Goal: Information Seeking & Learning: Check status

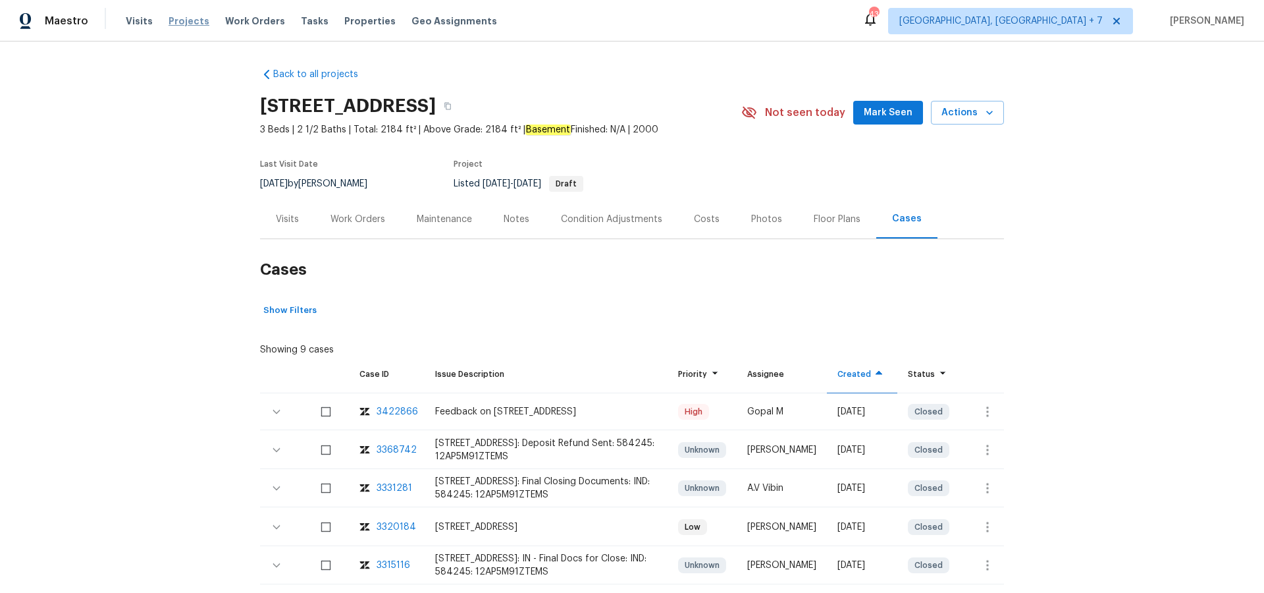
click at [191, 20] on span "Projects" at bounding box center [189, 20] width 41 height 13
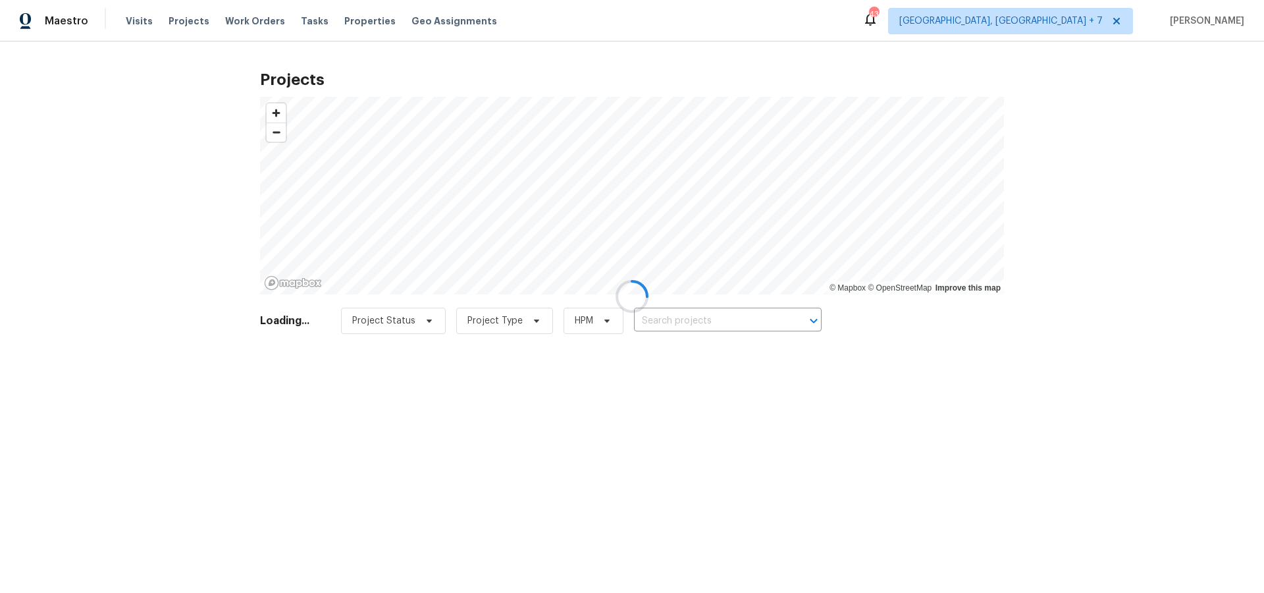
click at [745, 323] on div at bounding box center [632, 296] width 1264 height 593
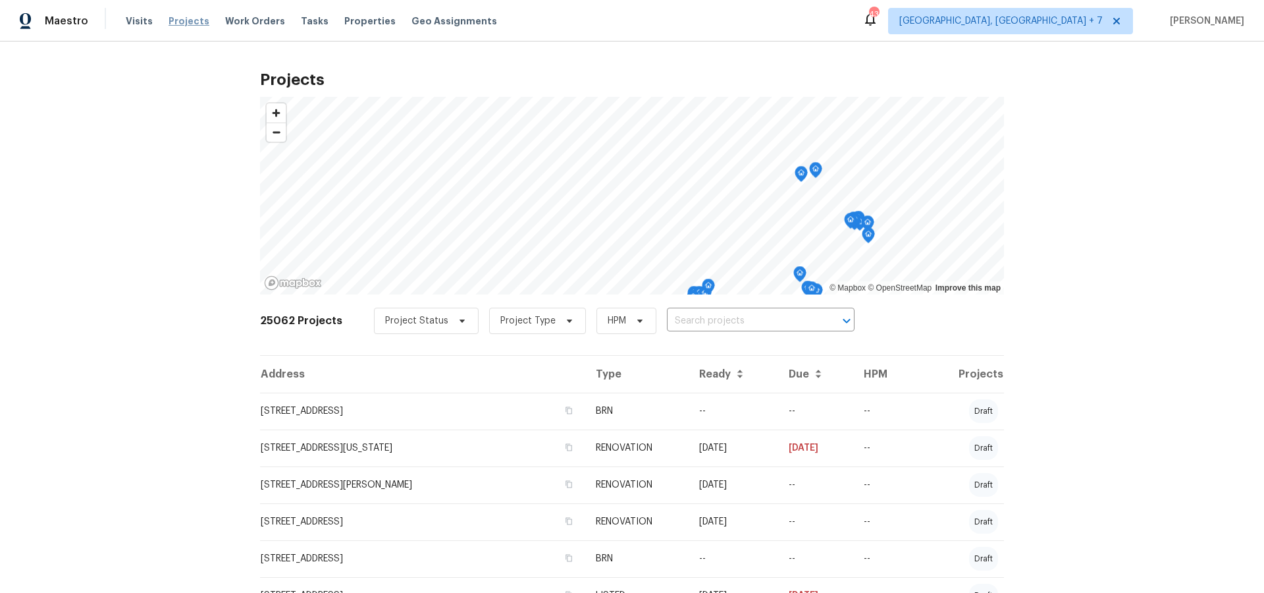
click at [180, 24] on span "Projects" at bounding box center [189, 20] width 41 height 13
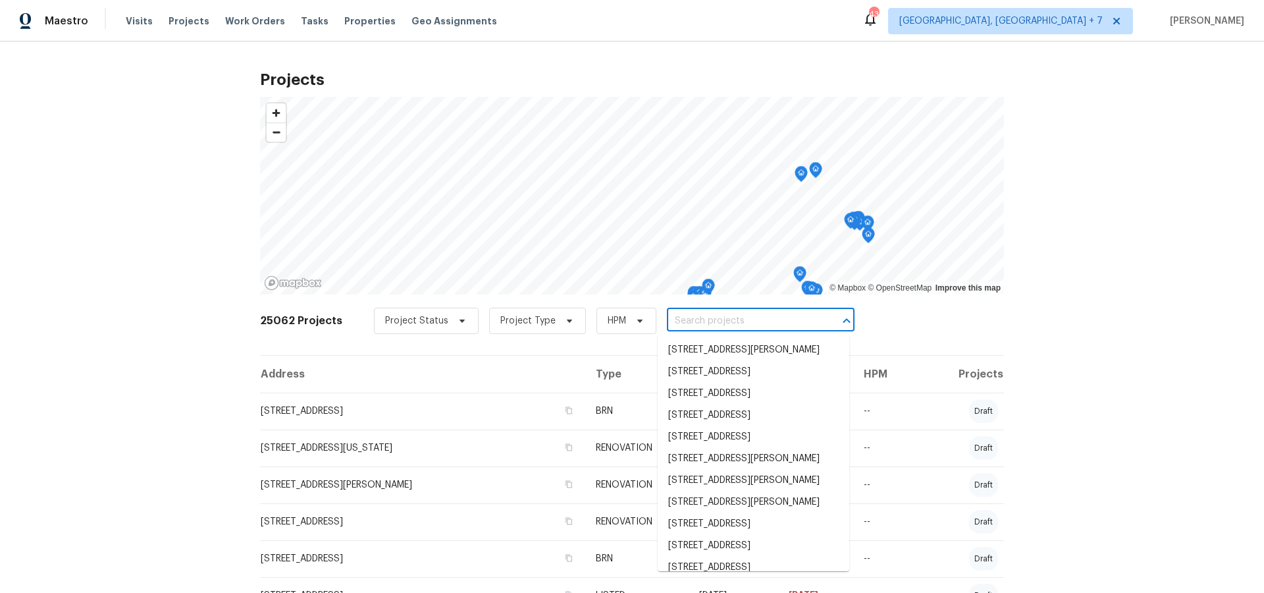
click at [721, 321] on input "text" at bounding box center [742, 321] width 151 height 20
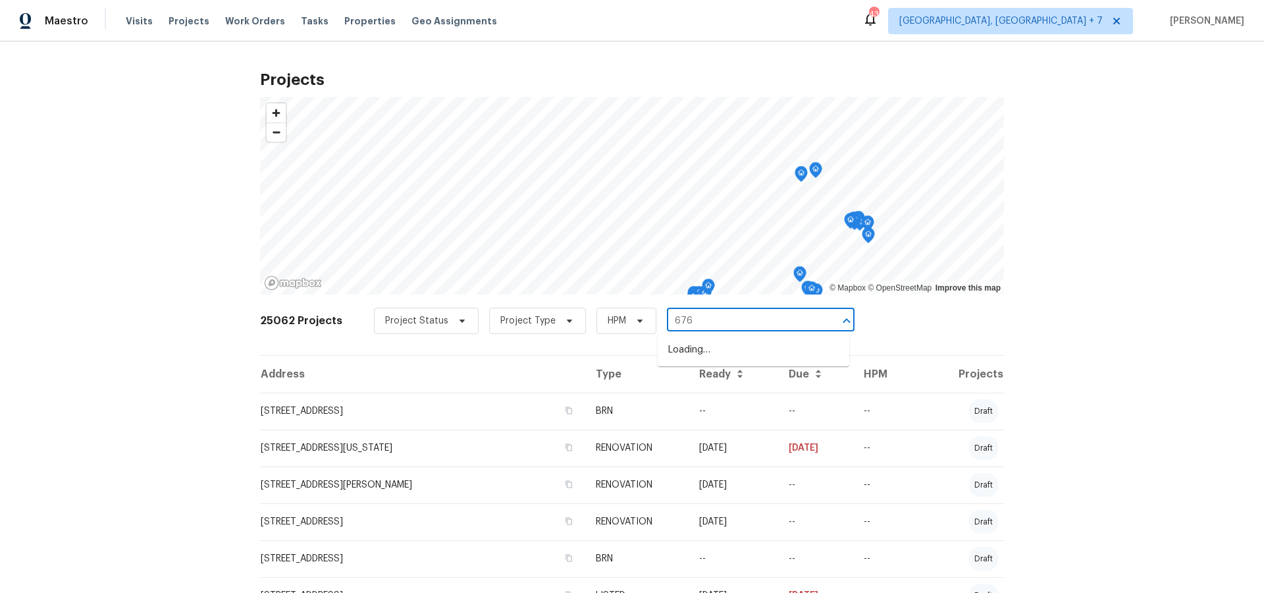
type input "6766"
click at [726, 350] on li "[STREET_ADDRESS]" at bounding box center [754, 350] width 192 height 22
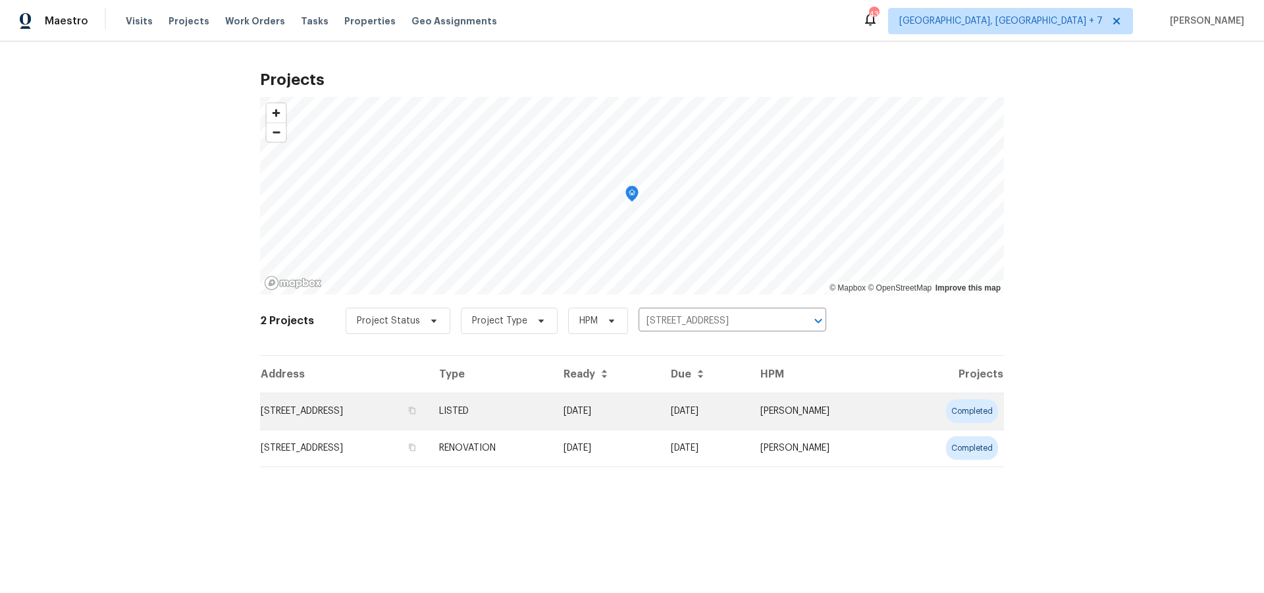
click at [356, 414] on td "[STREET_ADDRESS]" at bounding box center [344, 410] width 169 height 37
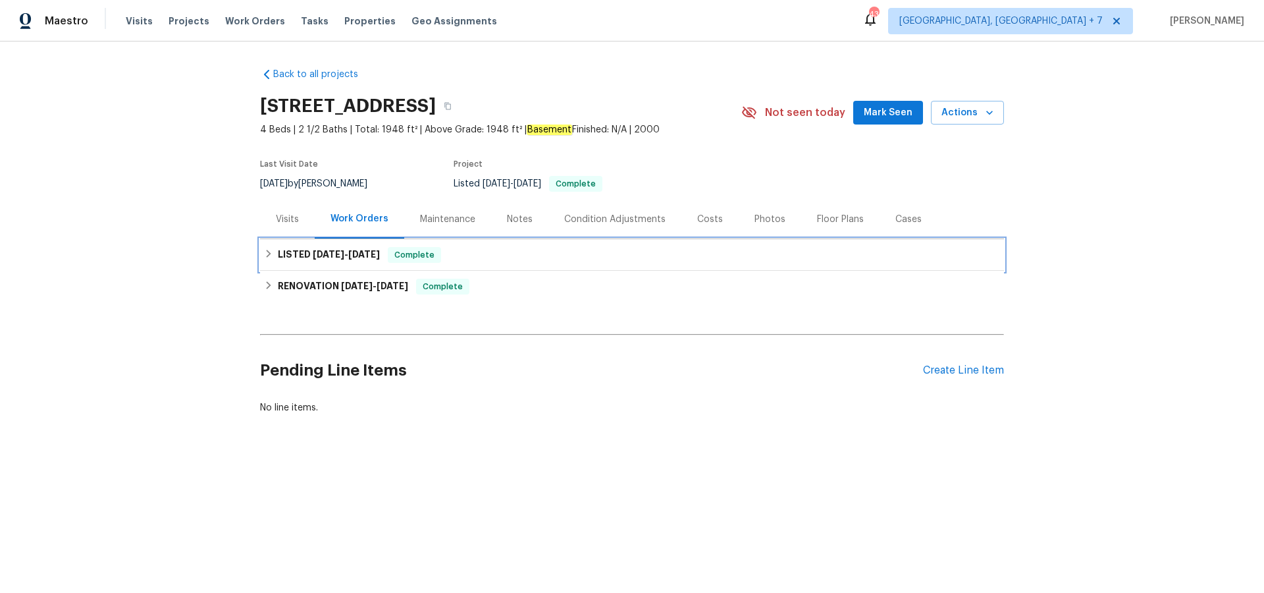
click at [354, 254] on span "[DATE]" at bounding box center [364, 254] width 32 height 9
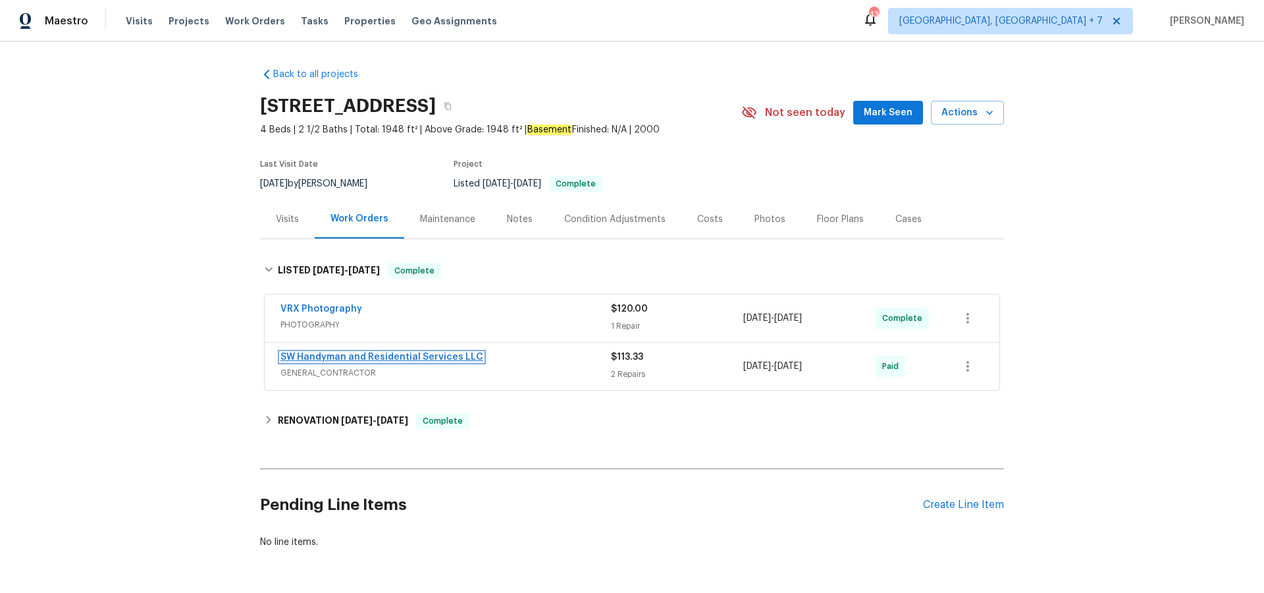
click at [342, 352] on link "SW Handyman and Residential Services LLC" at bounding box center [382, 356] width 203 height 9
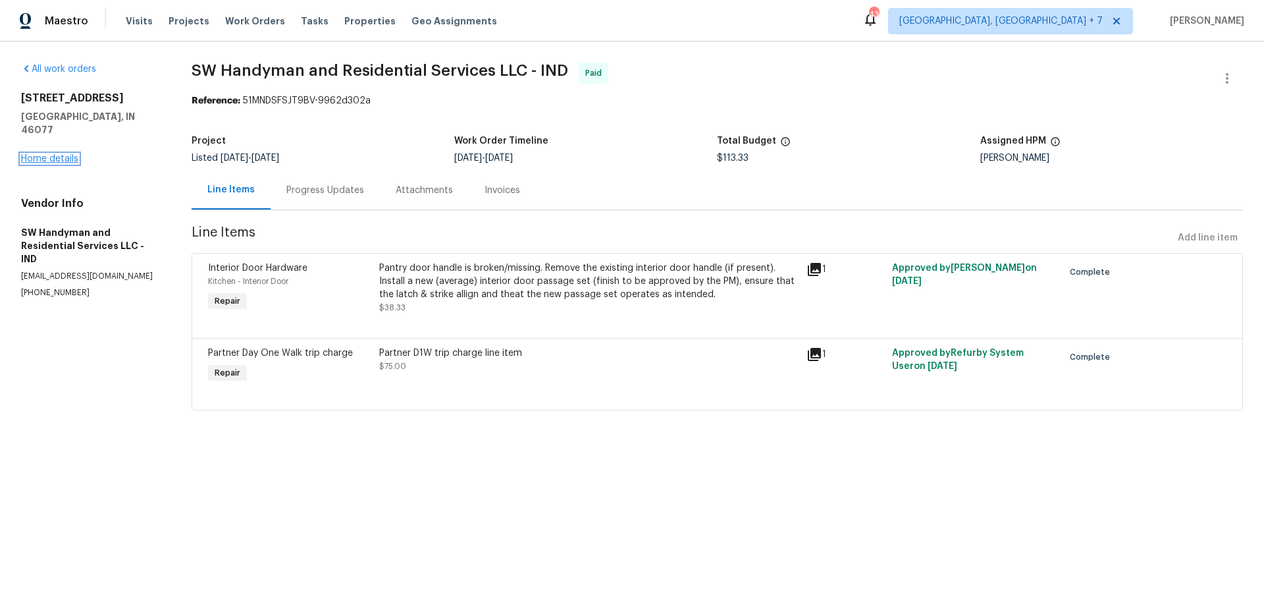
click at [50, 154] on link "Home details" at bounding box center [49, 158] width 57 height 9
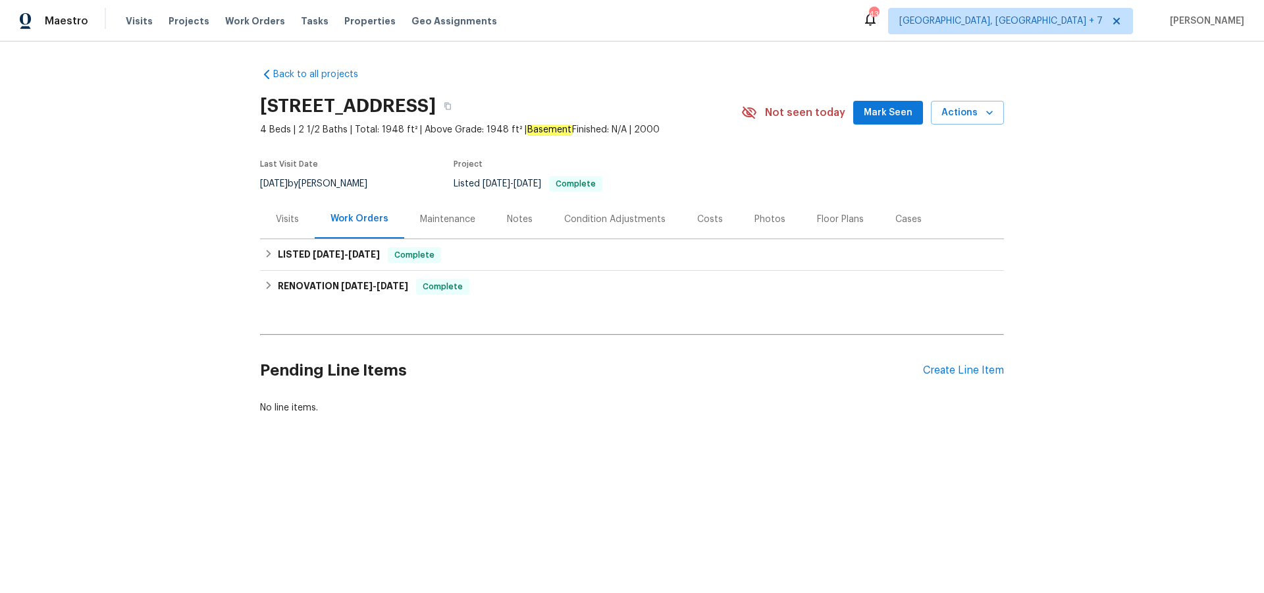
click at [908, 221] on div "Cases" at bounding box center [909, 219] width 26 height 13
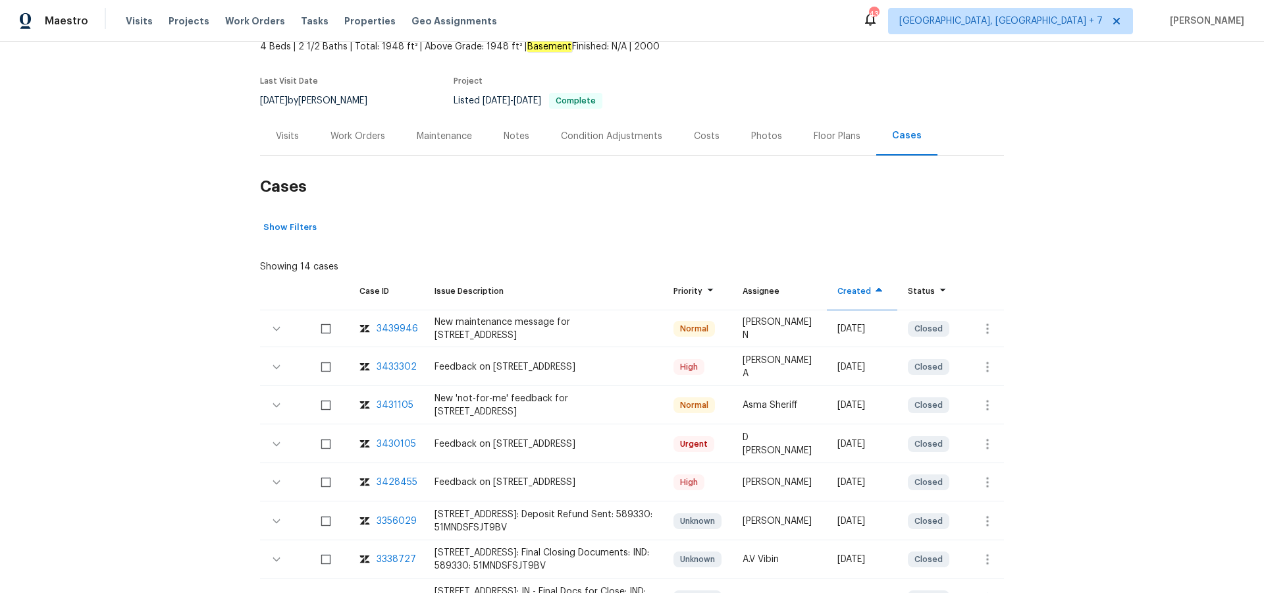
scroll to position [86, 0]
click at [389, 322] on div "3439946" at bounding box center [397, 325] width 41 height 13
click at [385, 365] on div "3433302" at bounding box center [397, 364] width 40 height 13
click at [291, 131] on div "Visits" at bounding box center [287, 133] width 23 height 13
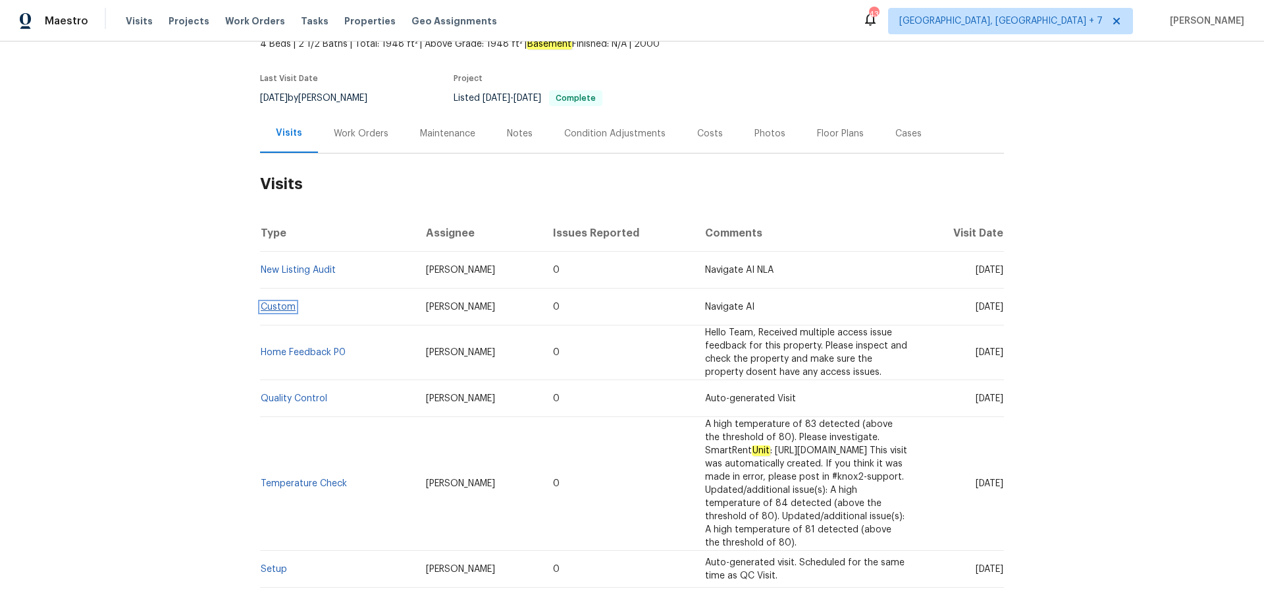
click at [286, 302] on link "Custom" at bounding box center [278, 306] width 35 height 9
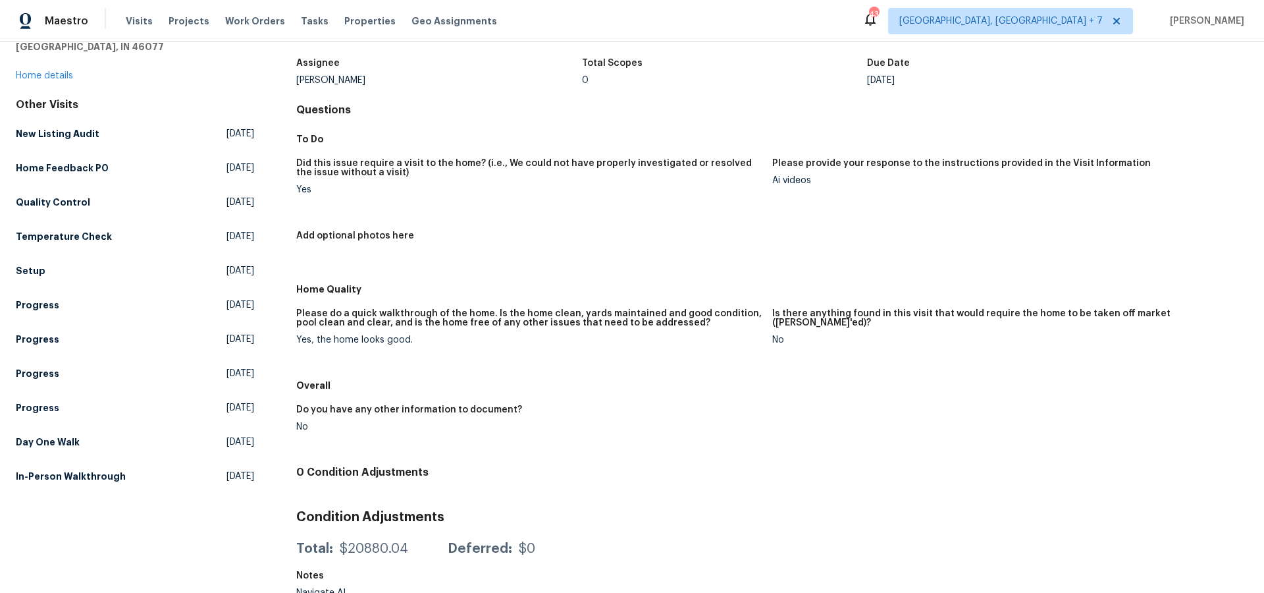
scroll to position [88, 0]
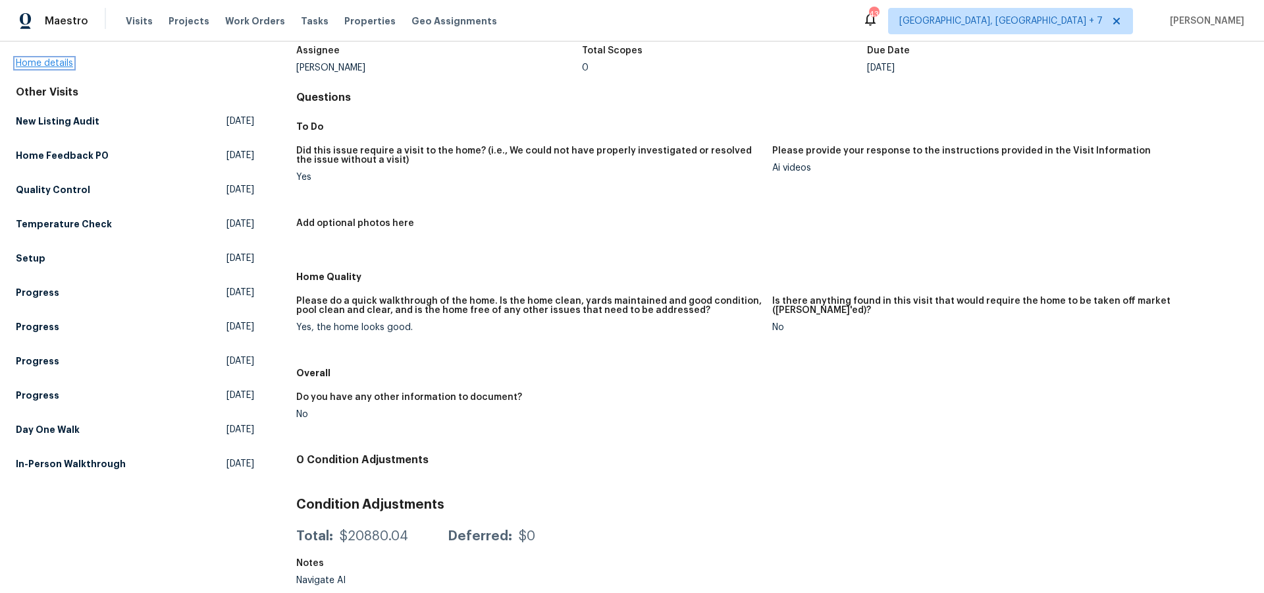
click at [62, 59] on link "Home details" at bounding box center [44, 63] width 57 height 9
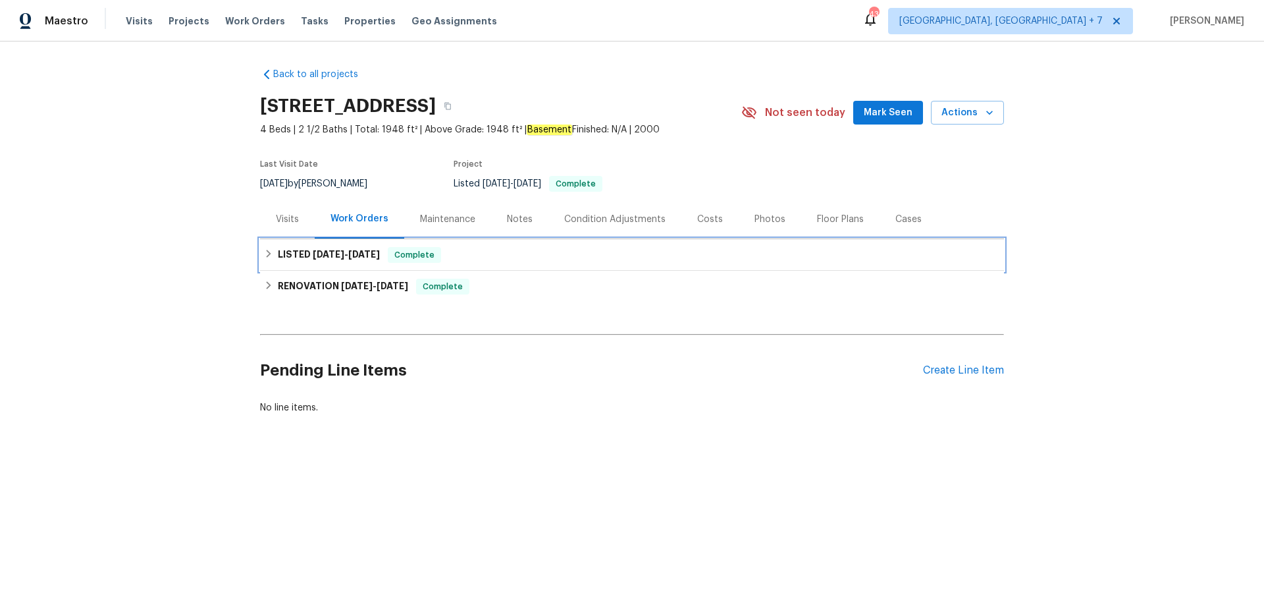
click at [313, 255] on span "[DATE]" at bounding box center [329, 254] width 32 height 9
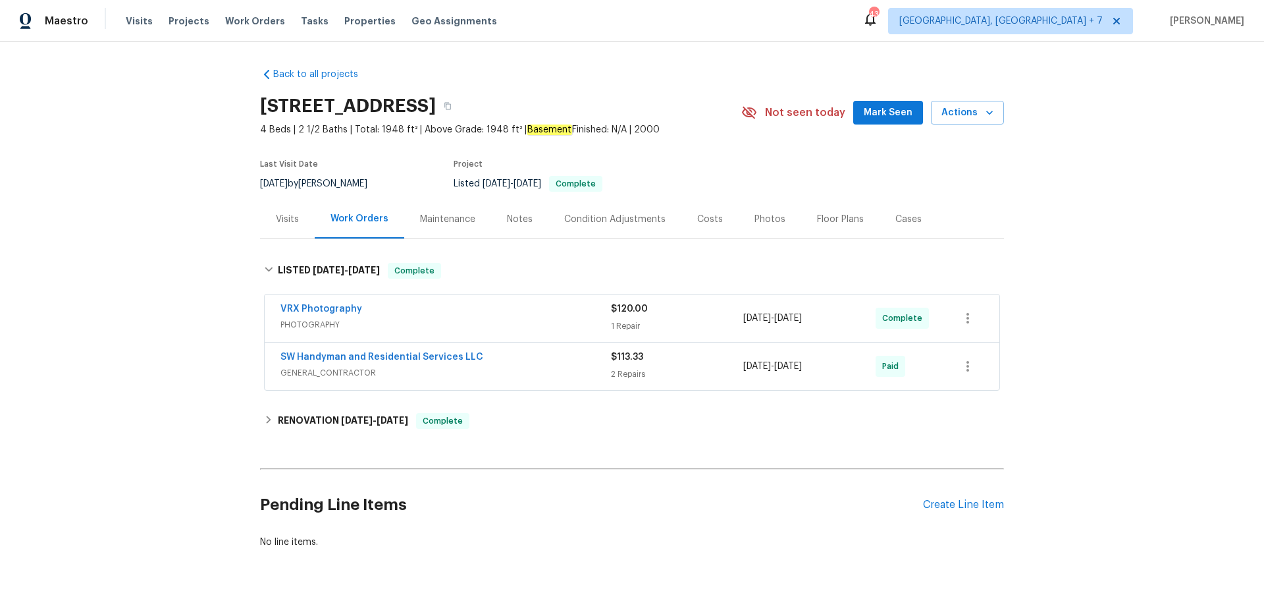
click at [288, 220] on div "Visits" at bounding box center [287, 219] width 23 height 13
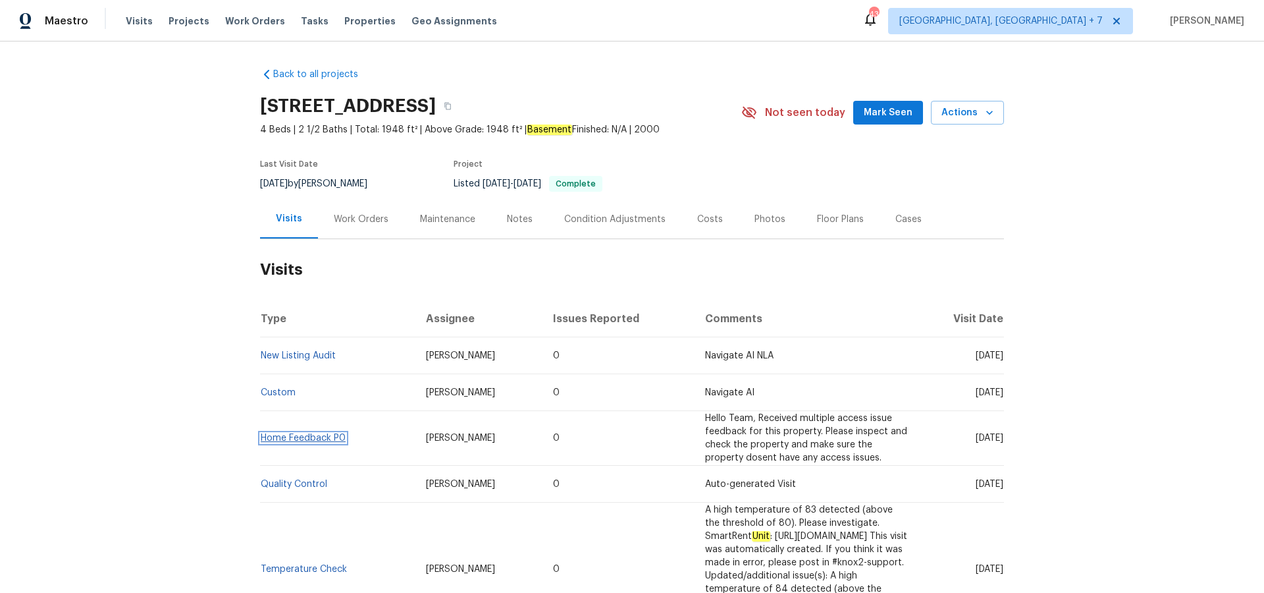
click at [321, 433] on link "Home Feedback P0" at bounding box center [303, 437] width 85 height 9
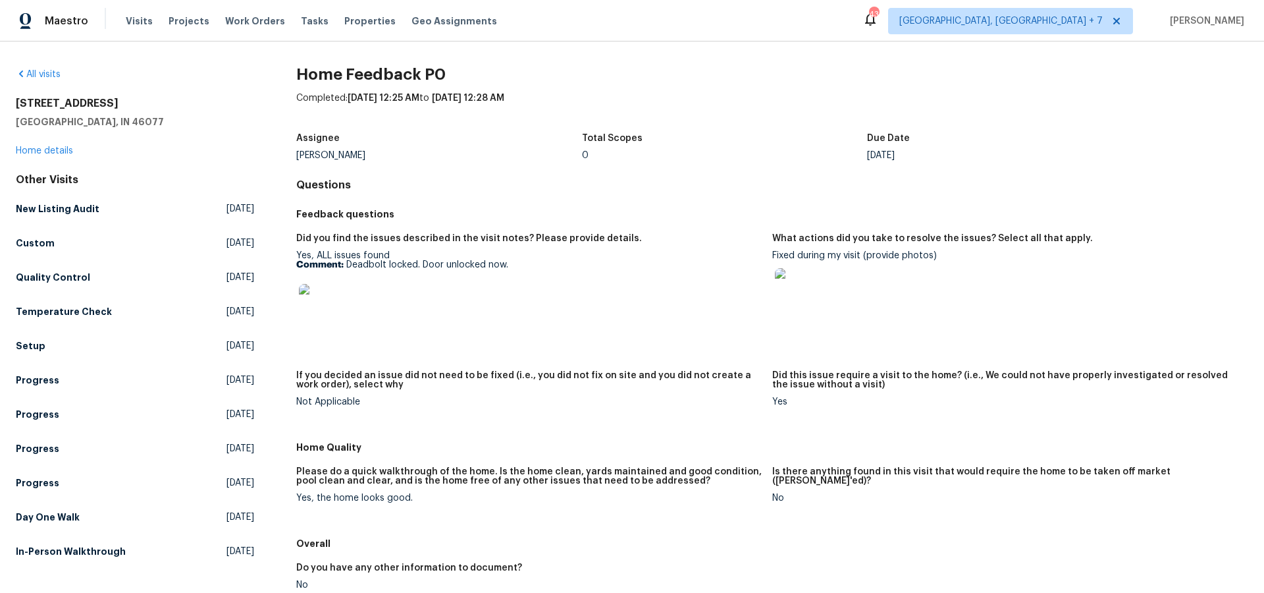
click at [330, 302] on img at bounding box center [320, 305] width 42 height 42
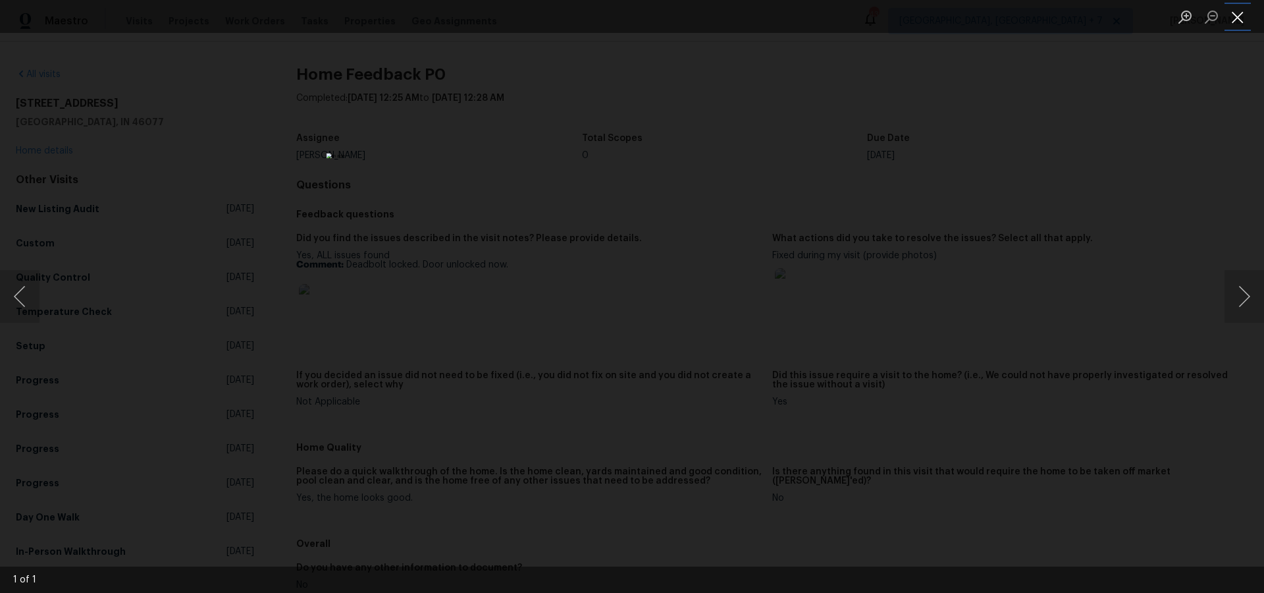
click at [1238, 18] on button "Close lightbox" at bounding box center [1238, 16] width 26 height 23
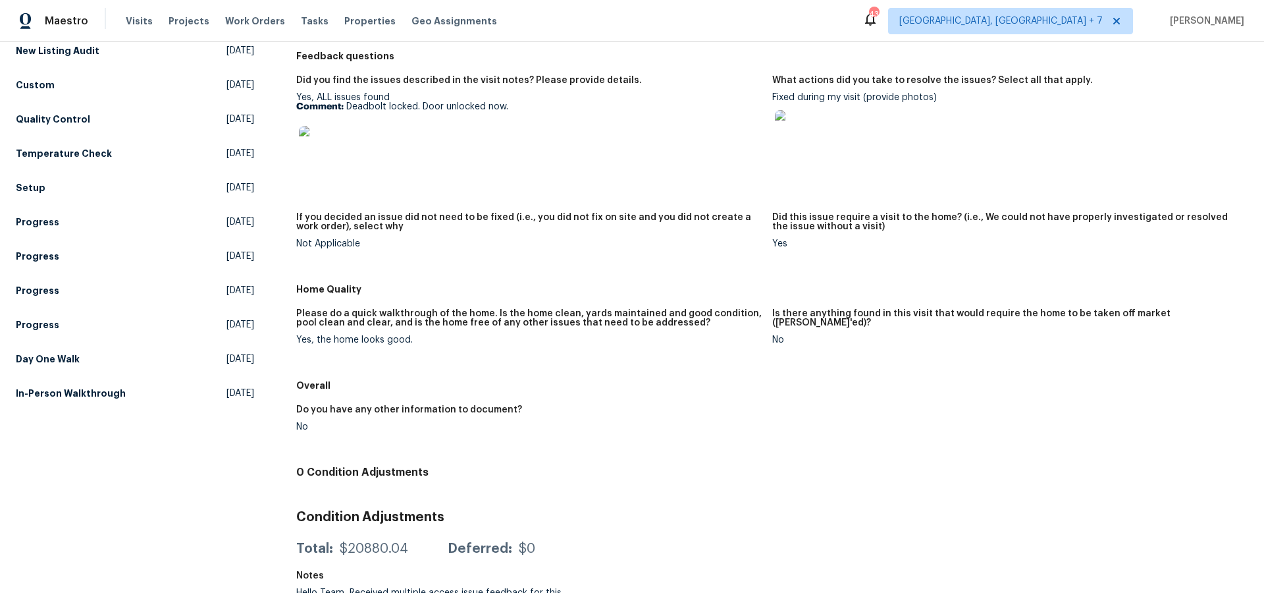
scroll to position [190, 0]
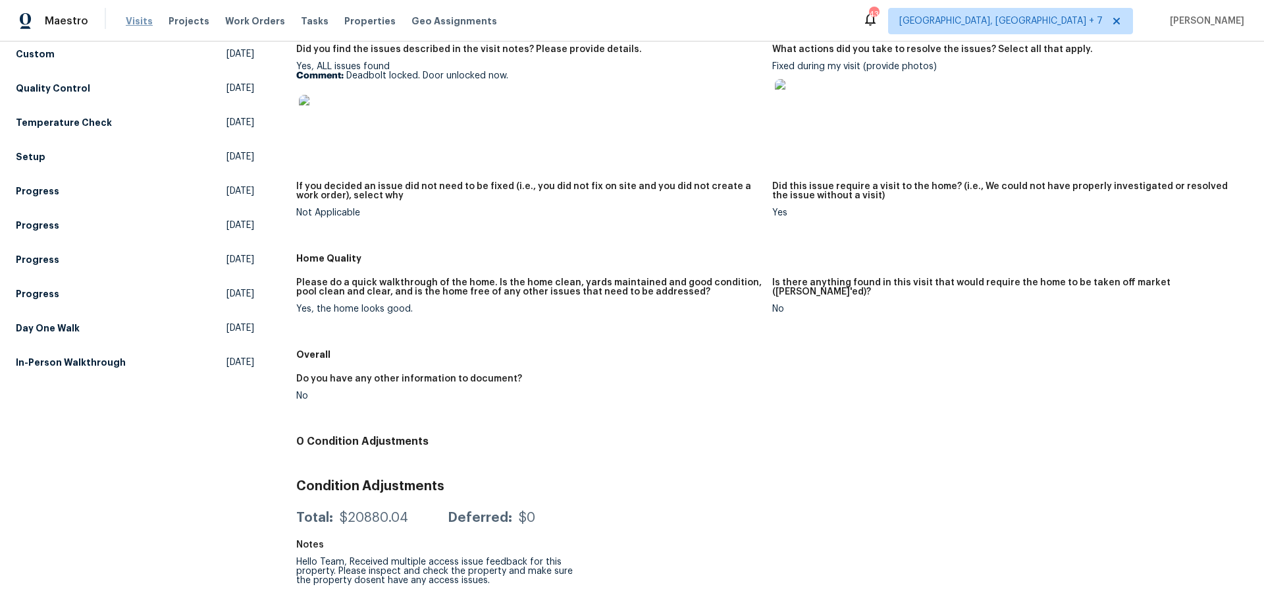
click at [134, 18] on span "Visits" at bounding box center [139, 20] width 27 height 13
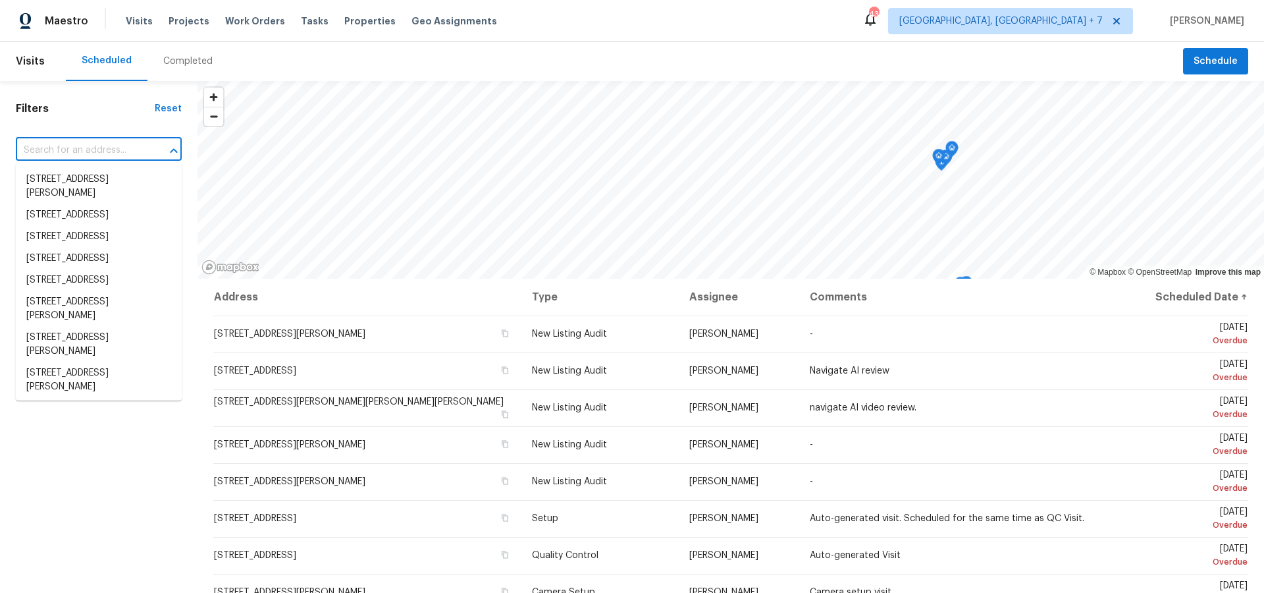
click at [123, 153] on input "text" at bounding box center [80, 150] width 129 height 20
type input "1183"
click at [123, 319] on li "[STREET_ADDRESS]" at bounding box center [99, 308] width 166 height 22
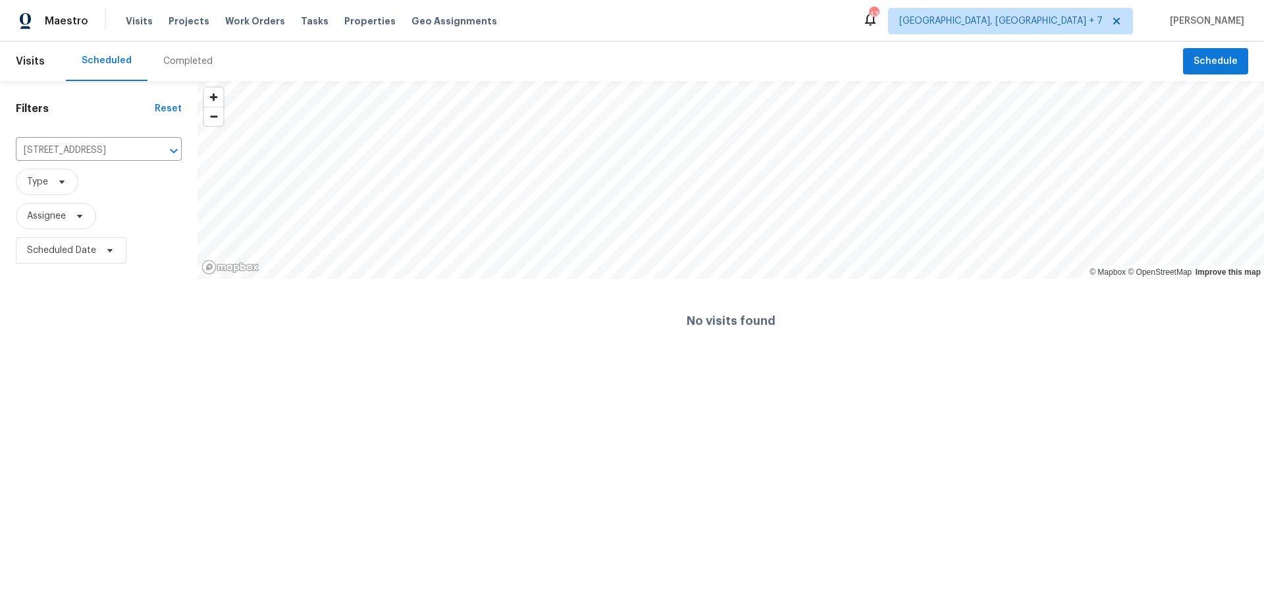
click at [184, 51] on div "Completed" at bounding box center [188, 61] width 81 height 40
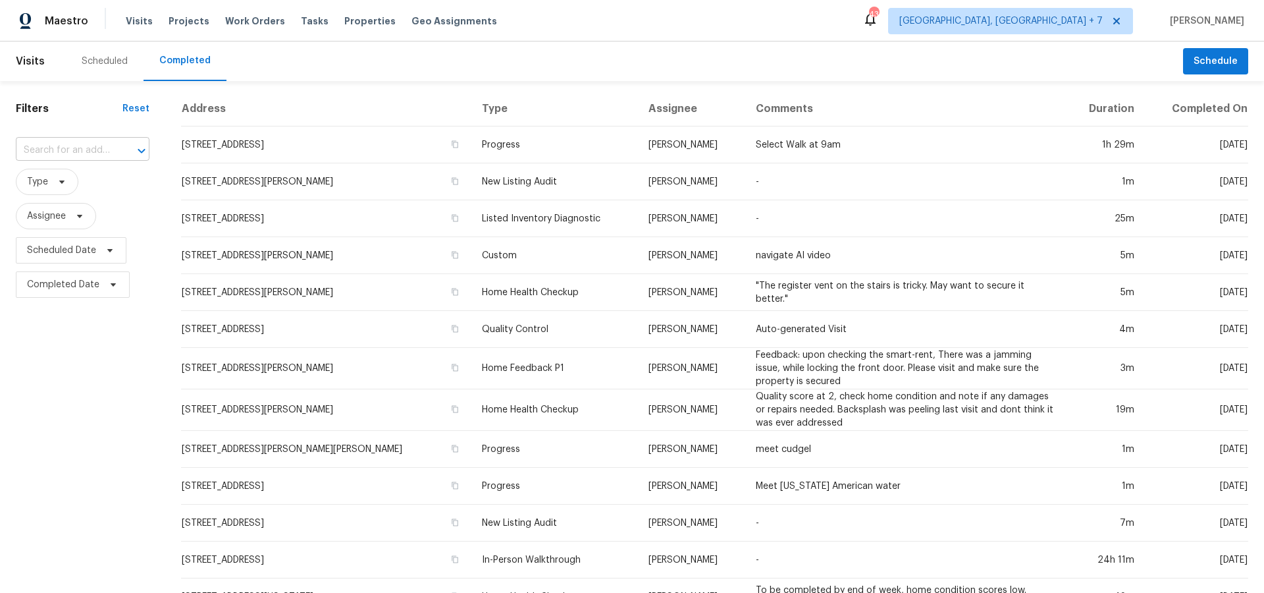
click at [97, 155] on input "text" at bounding box center [64, 150] width 97 height 20
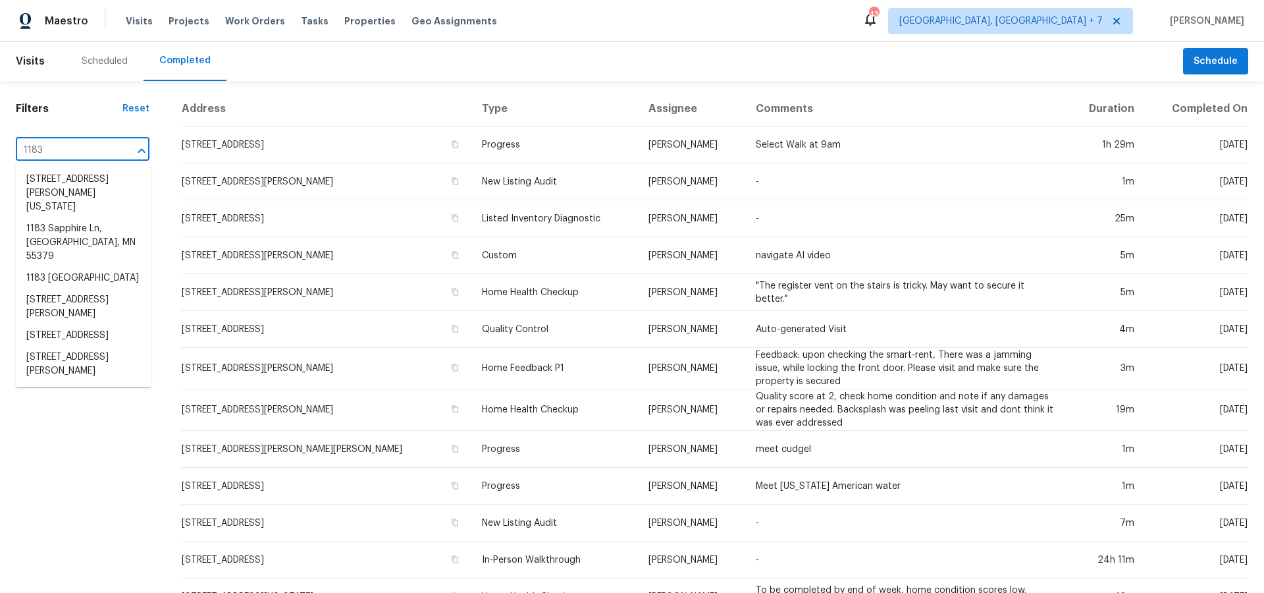
type input "11837"
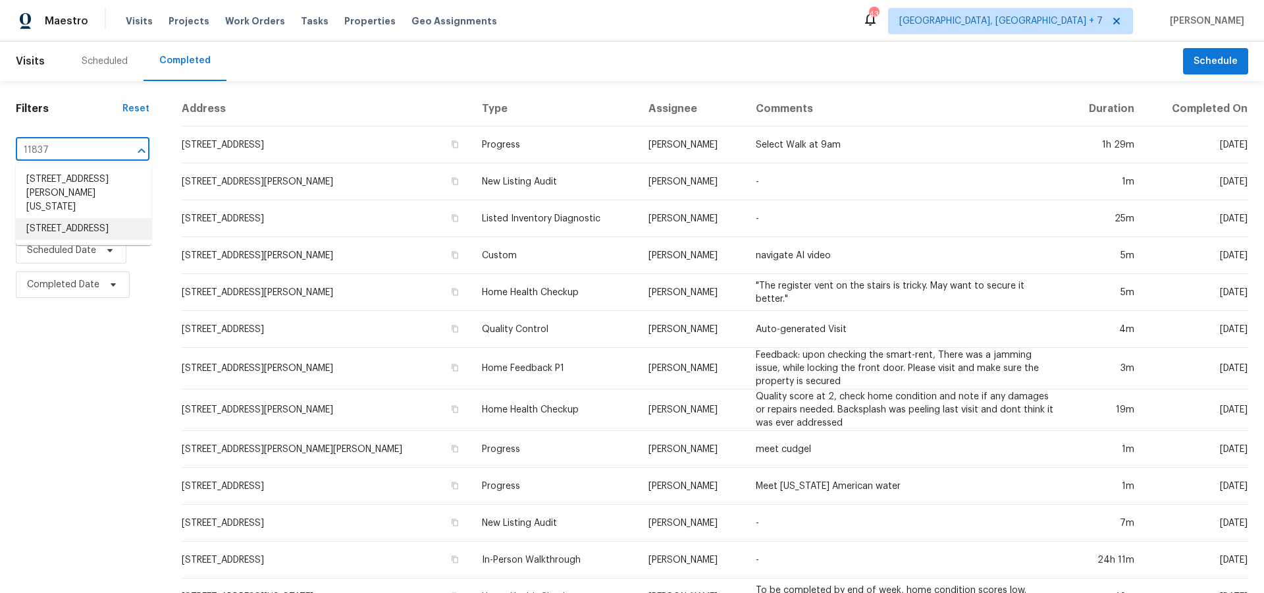
click at [95, 235] on li "[STREET_ADDRESS]" at bounding box center [84, 229] width 136 height 22
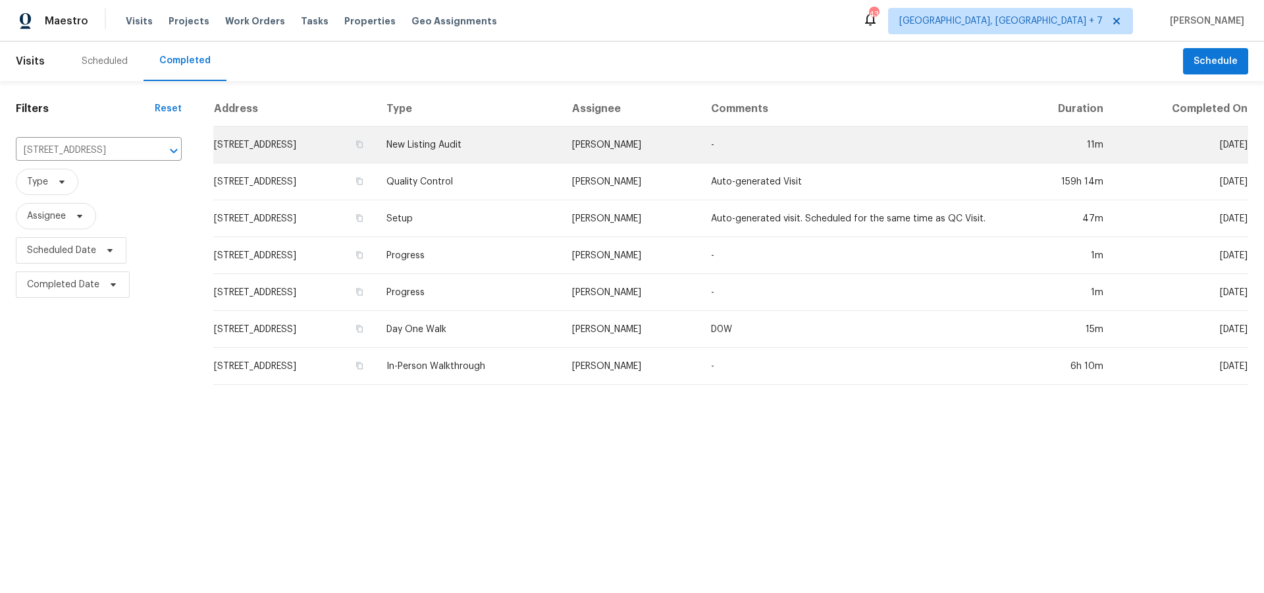
click at [282, 146] on td "[STREET_ADDRESS]" at bounding box center [294, 144] width 163 height 37
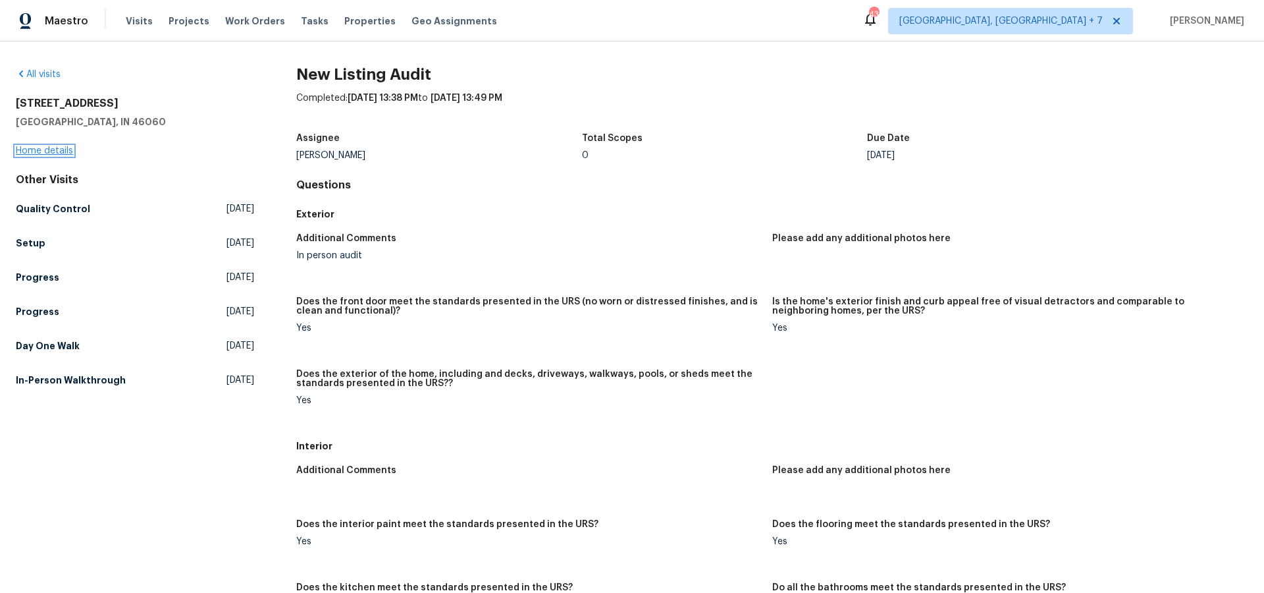
click at [54, 151] on link "Home details" at bounding box center [44, 150] width 57 height 9
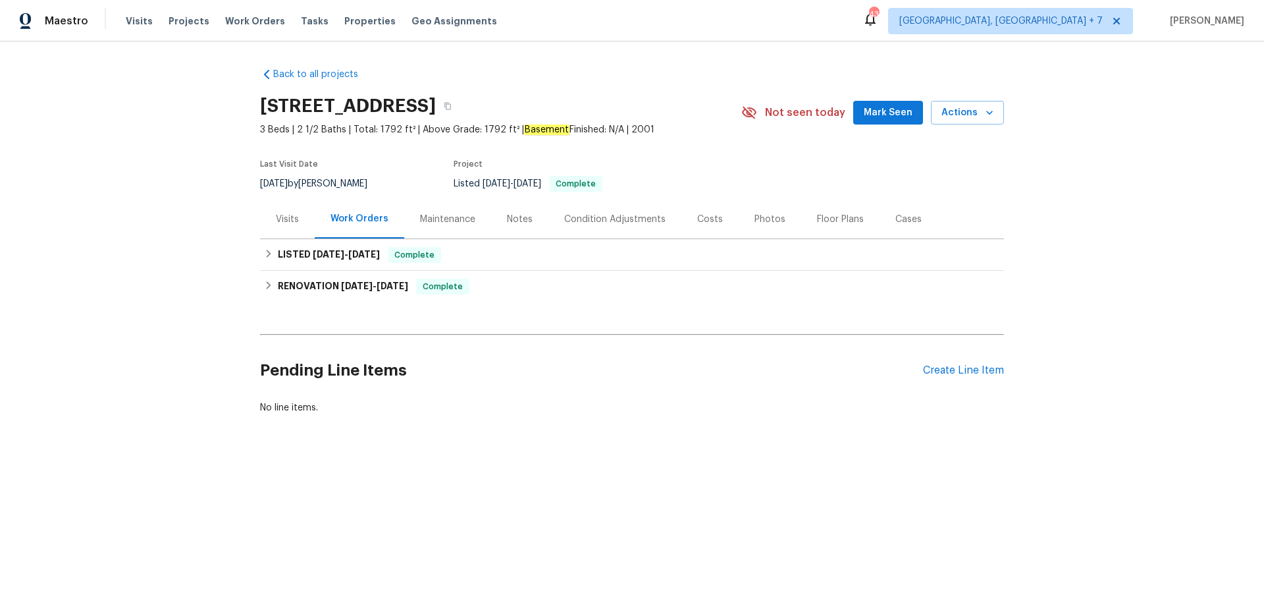
click at [294, 219] on div "Visits" at bounding box center [287, 219] width 23 height 13
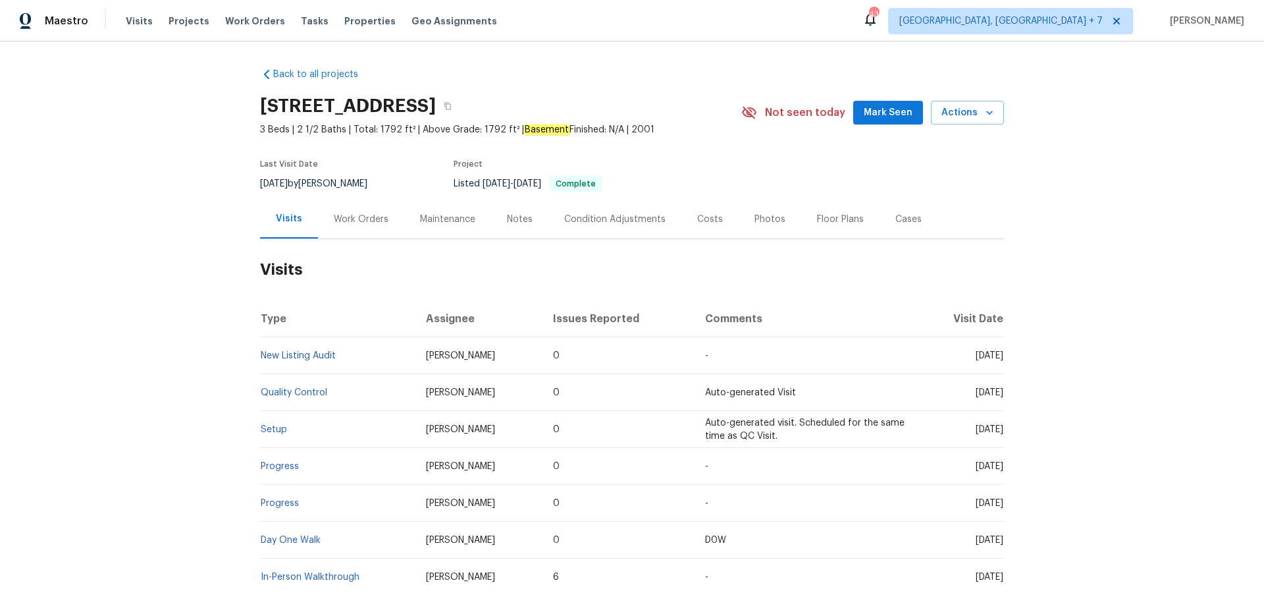
click at [896, 219] on div "Cases" at bounding box center [909, 219] width 26 height 13
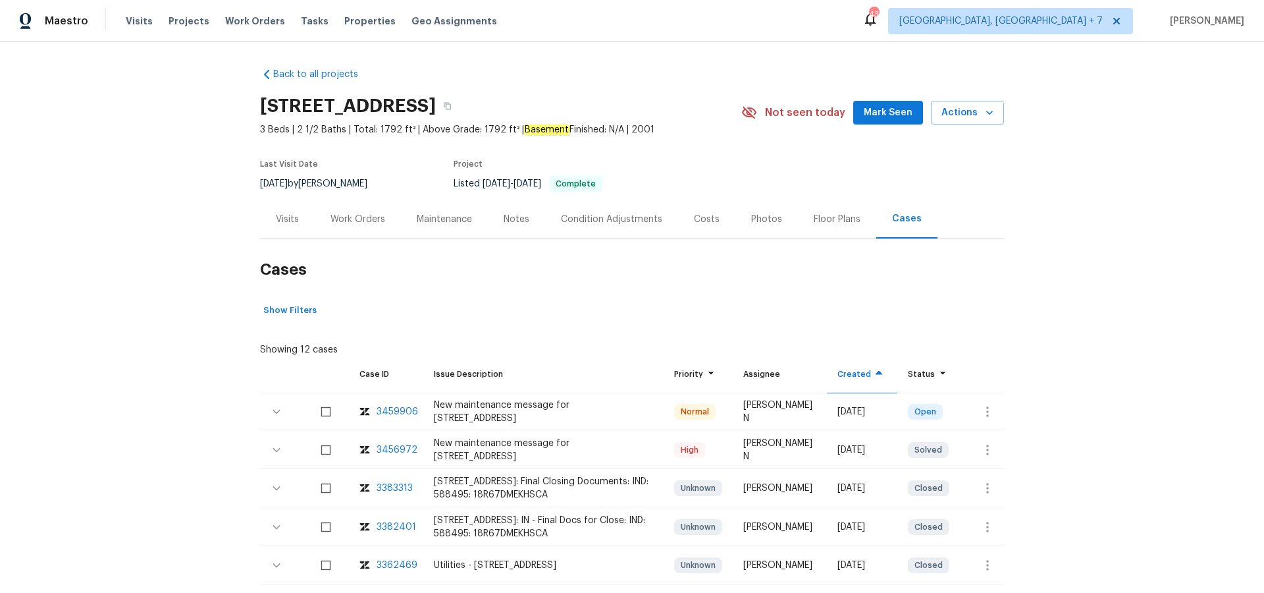
click at [396, 412] on div "3459906" at bounding box center [397, 411] width 41 height 13
click at [432, 219] on div "Maintenance" at bounding box center [444, 219] width 55 height 13
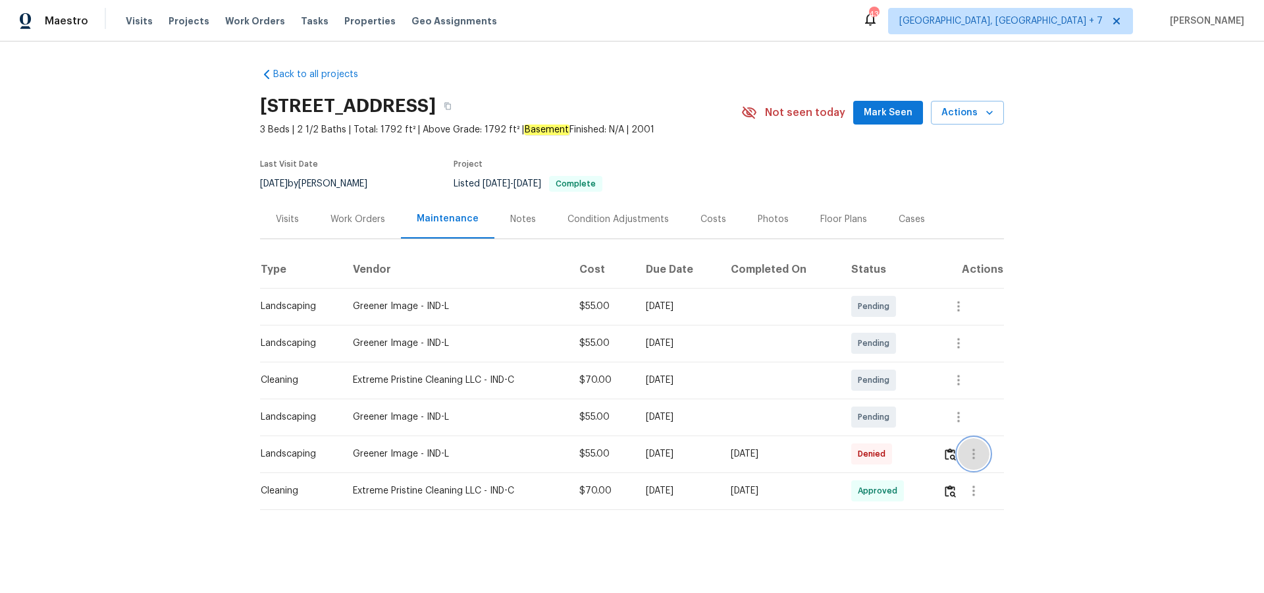
click at [975, 455] on icon "button" at bounding box center [974, 454] width 16 height 16
click at [977, 473] on li "View details" at bounding box center [1007, 476] width 92 height 22
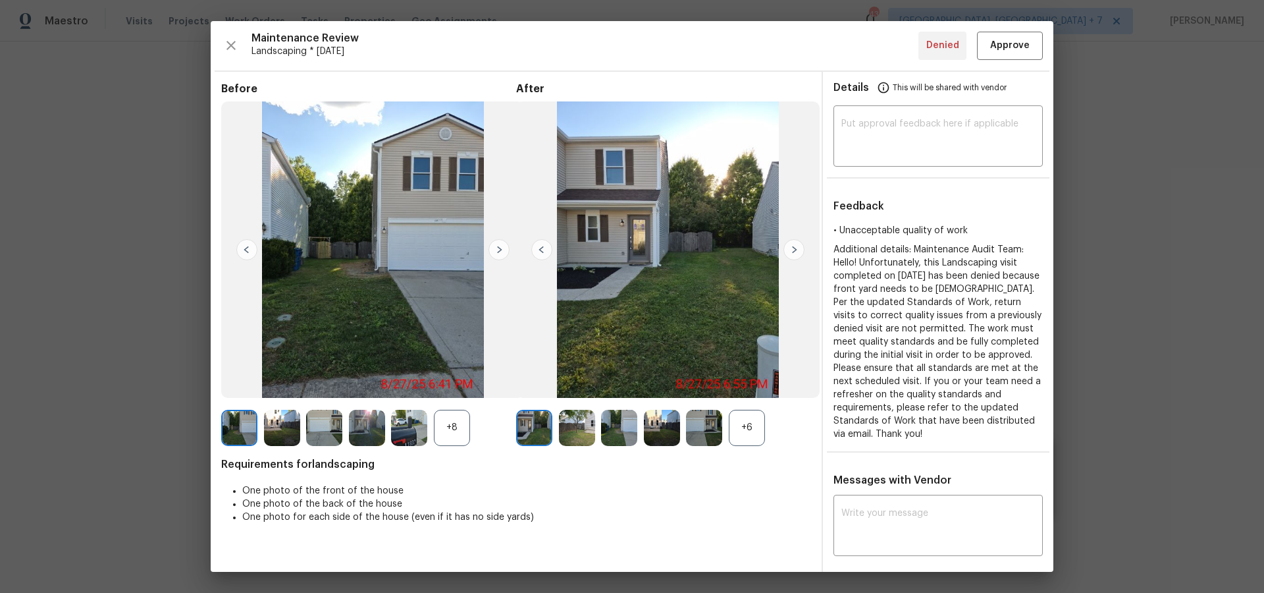
click at [791, 252] on img at bounding box center [794, 249] width 21 height 21
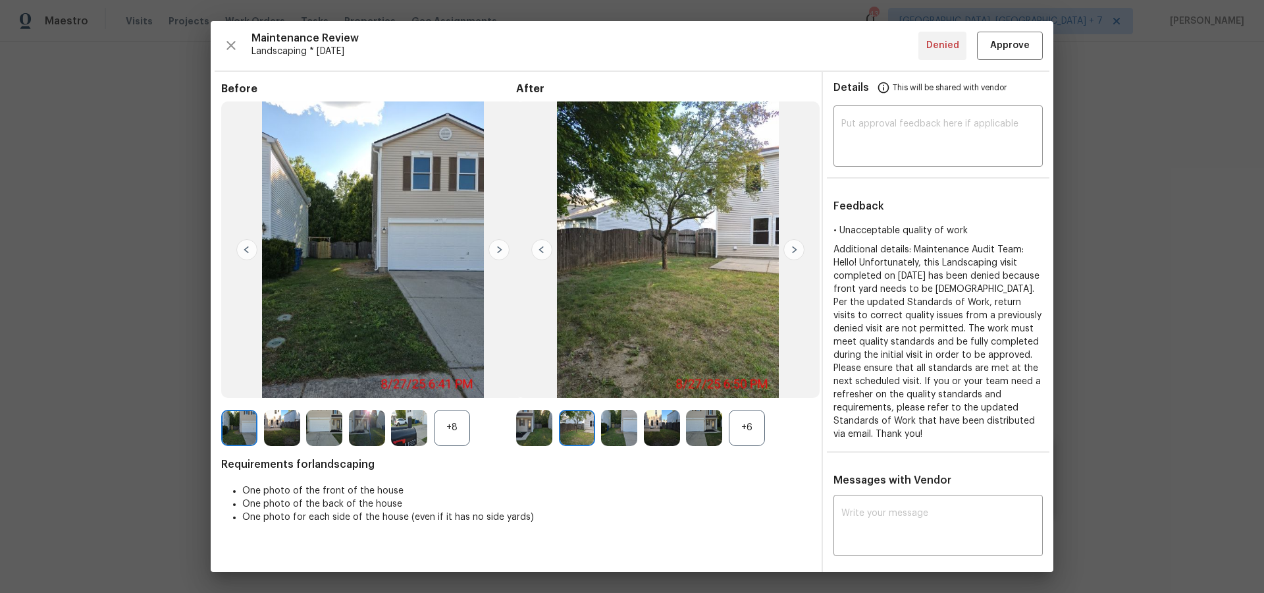
click at [791, 252] on img at bounding box center [794, 249] width 21 height 21
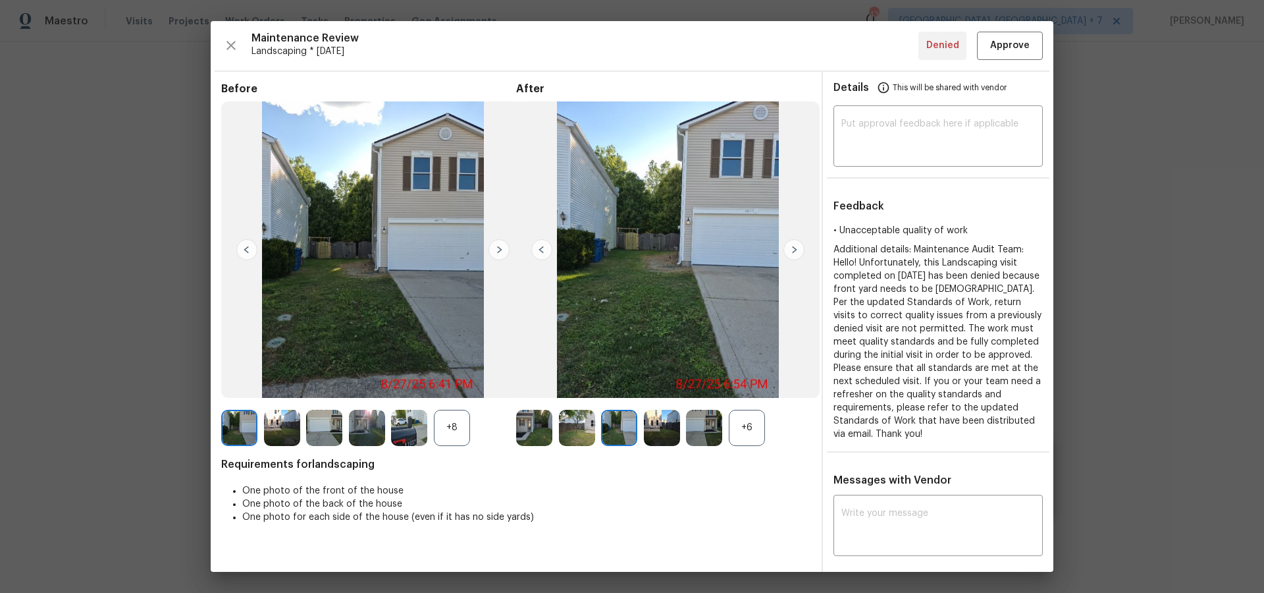
click at [791, 252] on img at bounding box center [794, 249] width 21 height 21
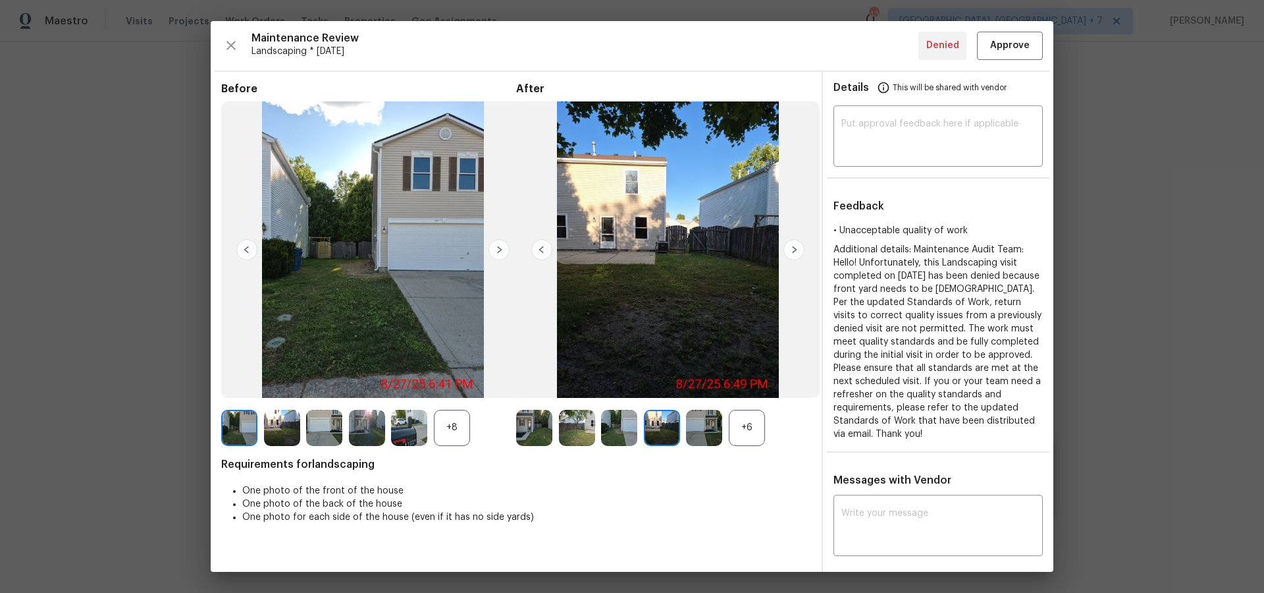
click at [791, 252] on img at bounding box center [794, 249] width 21 height 21
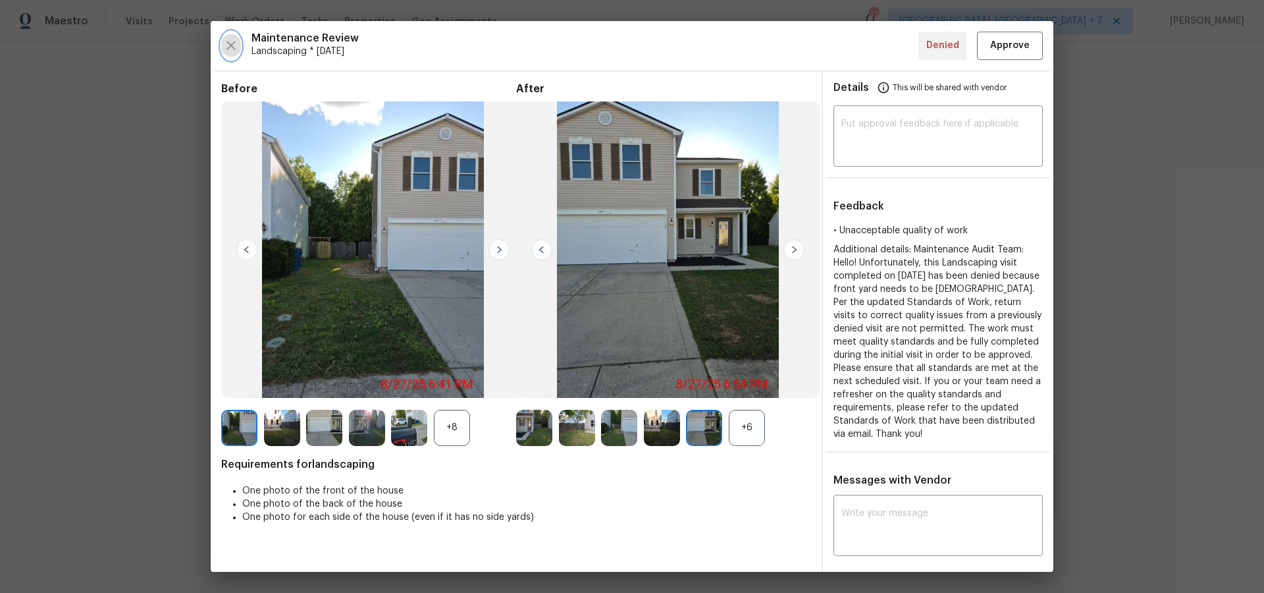
click at [234, 42] on icon "button" at bounding box center [231, 45] width 9 height 9
